Goal: Task Accomplishment & Management: Manage account settings

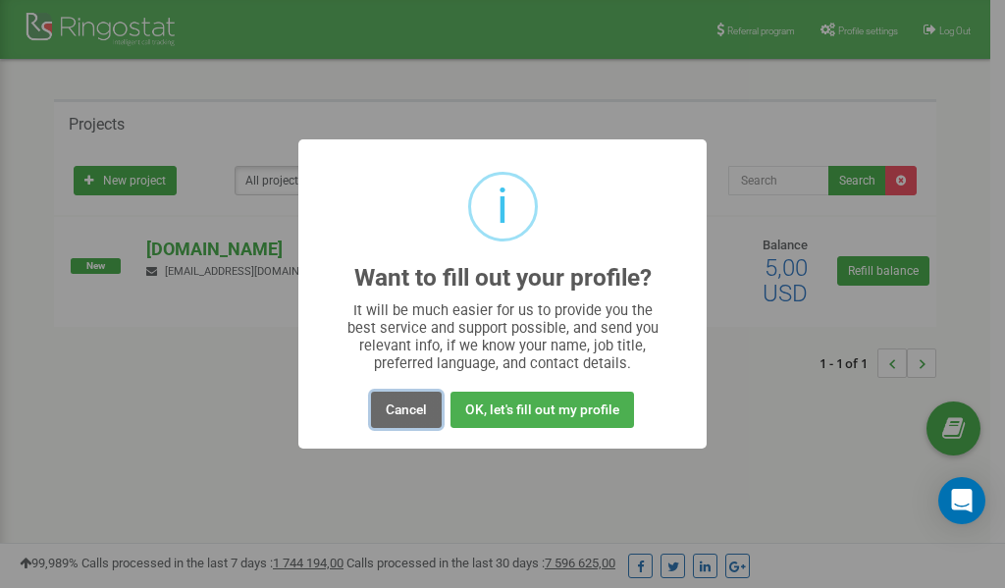
click at [404, 410] on button "Cancel" at bounding box center [406, 410] width 71 height 36
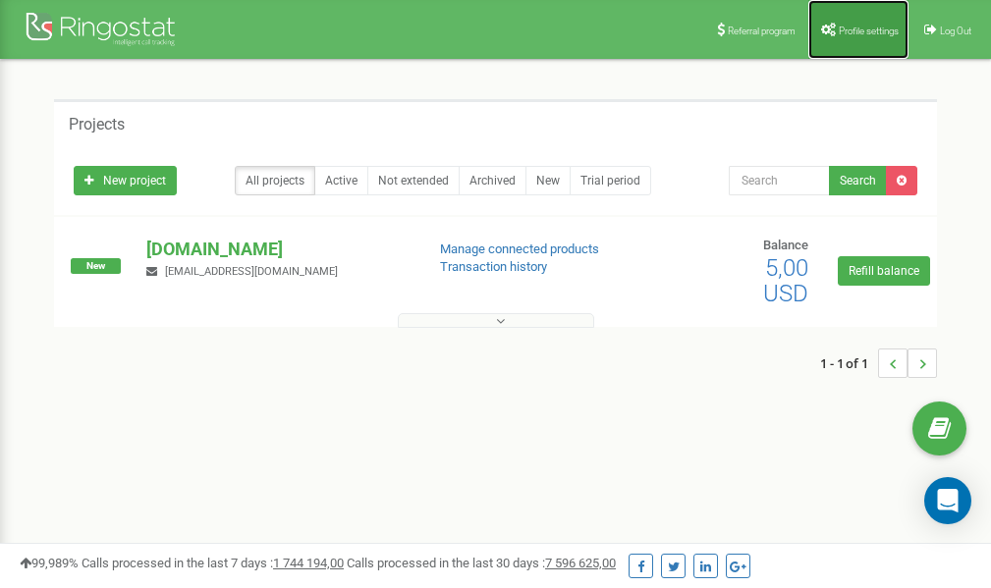
click at [859, 30] on span "Profile settings" at bounding box center [868, 31] width 60 height 11
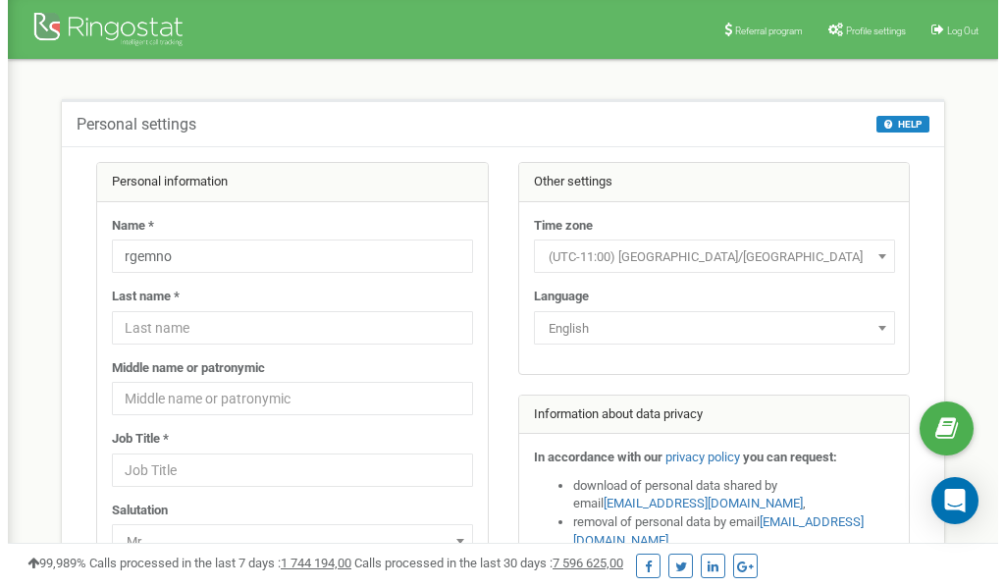
scroll to position [98, 0]
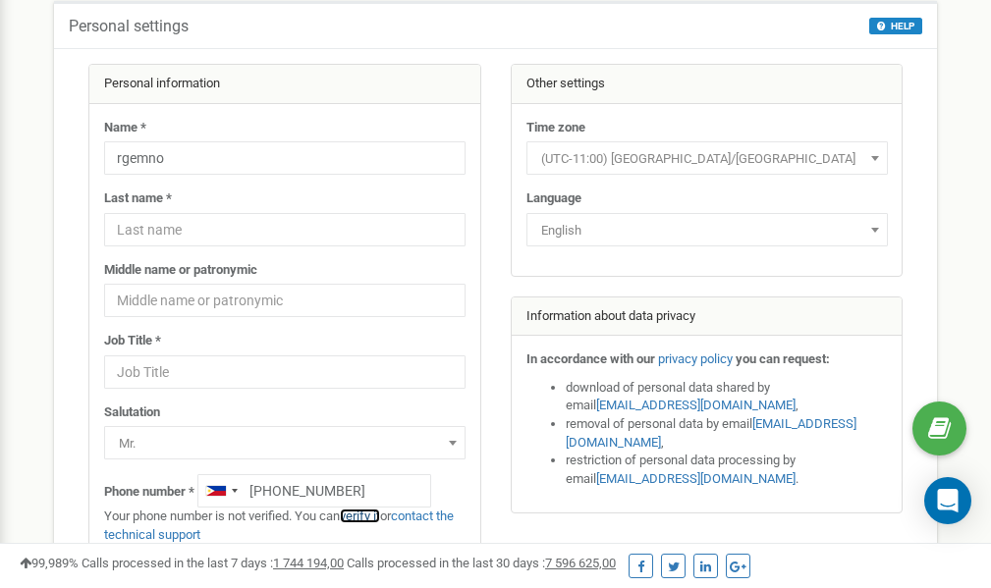
click at [374, 515] on link "verify it" at bounding box center [360, 516] width 40 height 15
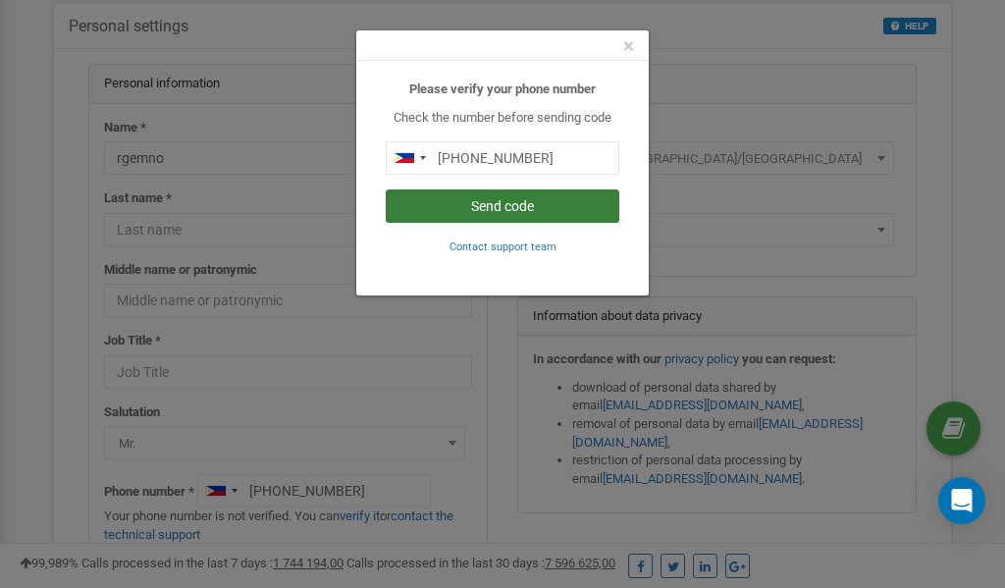
click at [491, 210] on button "Send code" at bounding box center [503, 205] width 234 height 33
